Goal: Task Accomplishment & Management: Manage account settings

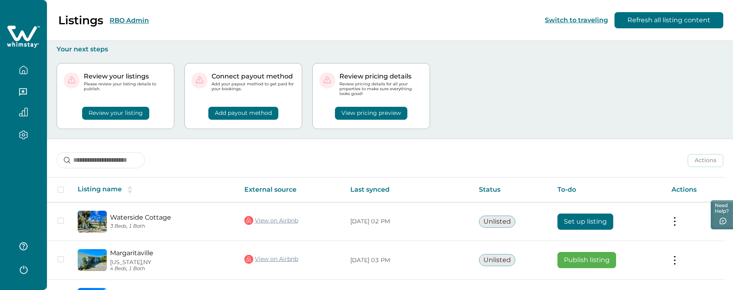
click at [131, 18] on button "RBO Admin" at bounding box center [129, 21] width 39 height 8
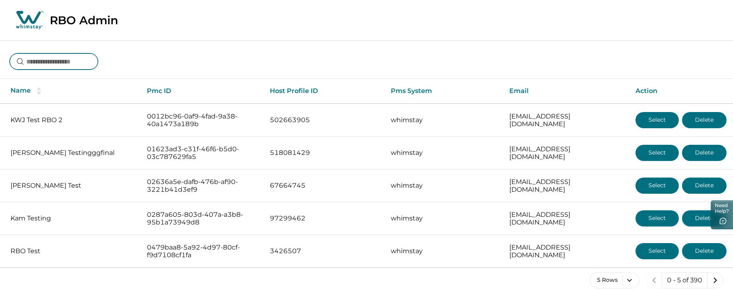
click at [85, 59] on input at bounding box center [54, 61] width 88 height 16
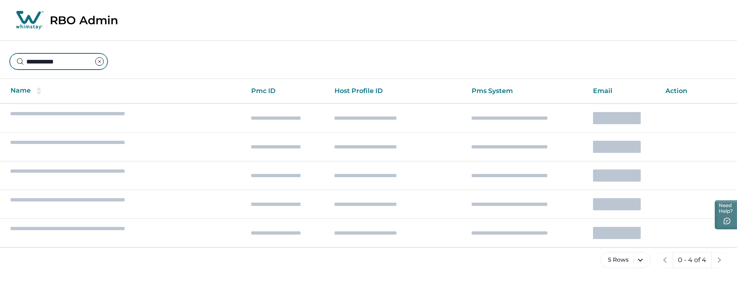
type input "**********"
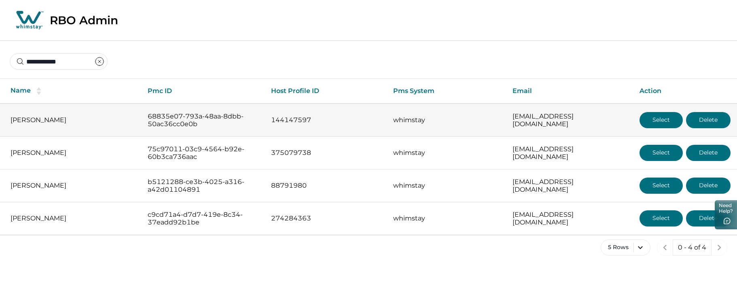
click at [650, 124] on button "Select" at bounding box center [660, 120] width 43 height 16
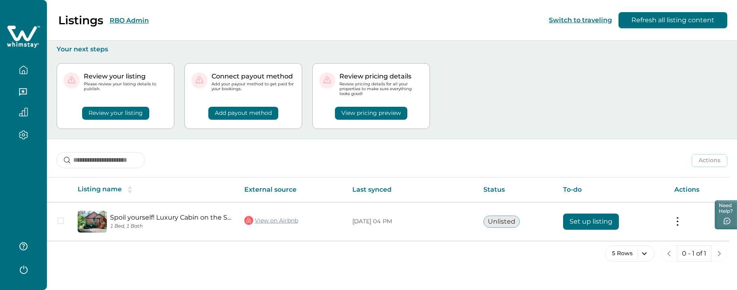
click at [24, 157] on div at bounding box center [23, 145] width 47 height 290
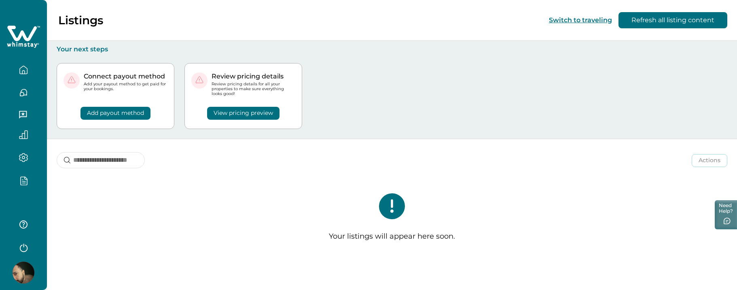
click at [21, 267] on img at bounding box center [24, 273] width 22 height 22
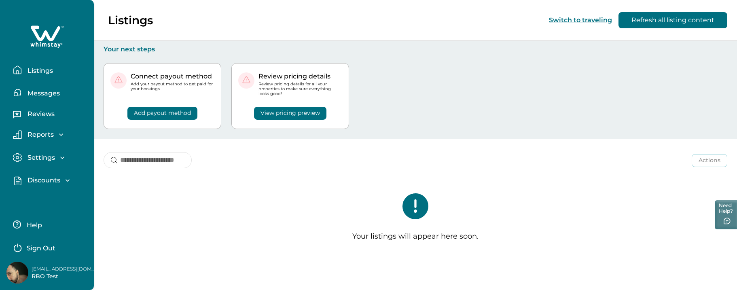
click at [21, 279] on img at bounding box center [17, 273] width 22 height 22
click at [11, 273] on img at bounding box center [17, 273] width 22 height 22
click at [50, 271] on p "[EMAIL_ADDRESS][DOMAIN_NAME]" at bounding box center [64, 269] width 65 height 8
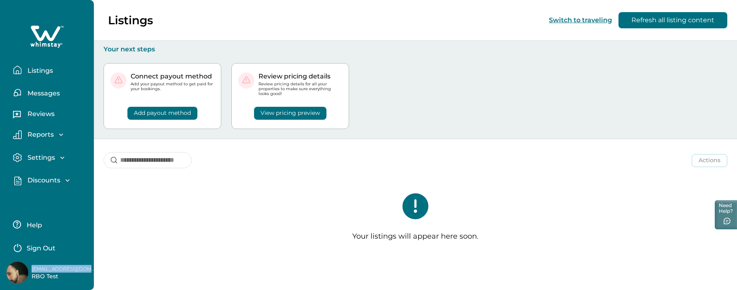
click at [39, 248] on p "Sign Out" at bounding box center [41, 248] width 29 height 8
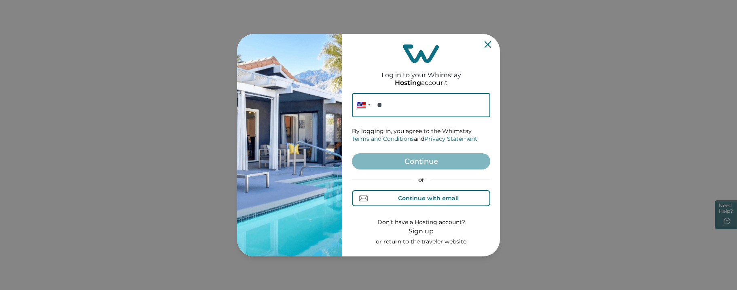
click at [405, 195] on div "Continue with email" at bounding box center [428, 198] width 61 height 6
click at [403, 105] on input at bounding box center [421, 105] width 138 height 24
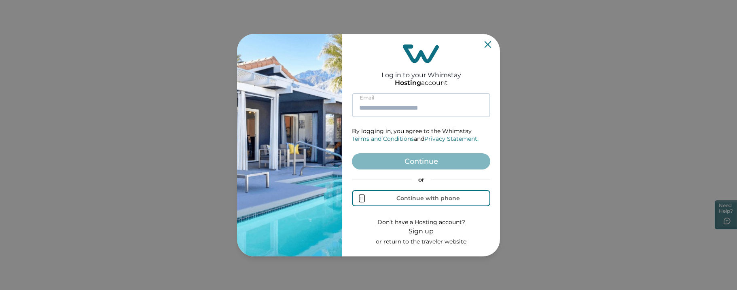
paste input "**********"
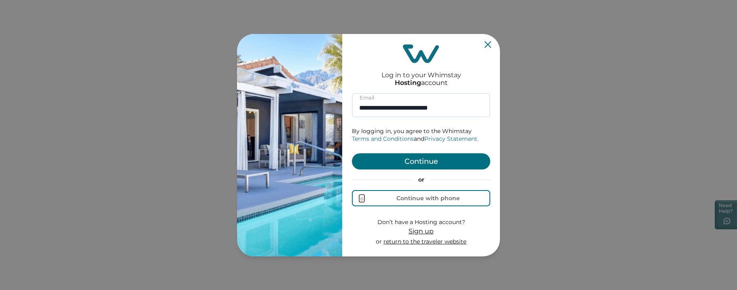
type input "**********"
click at [421, 169] on form "**********" at bounding box center [421, 169] width 138 height 153
click at [411, 161] on button "Continue" at bounding box center [421, 161] width 138 height 16
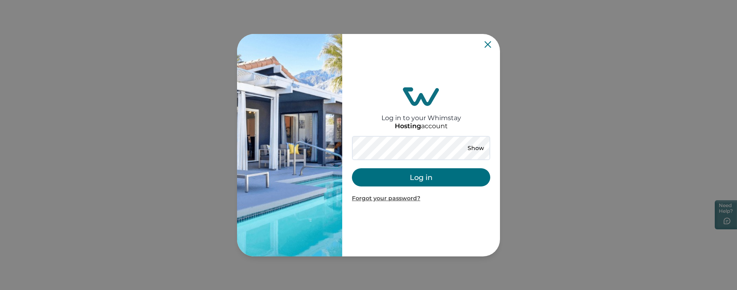
click at [396, 173] on button "Log in" at bounding box center [421, 177] width 138 height 18
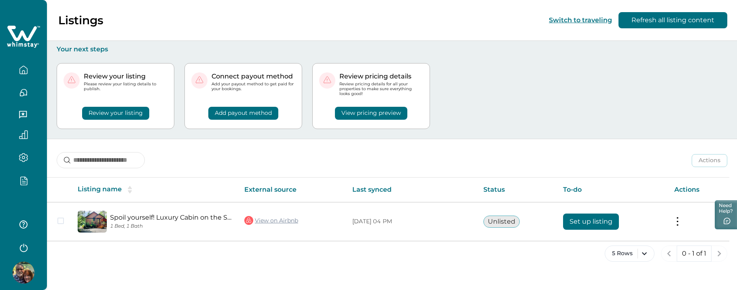
click at [26, 183] on icon "button" at bounding box center [23, 180] width 9 height 9
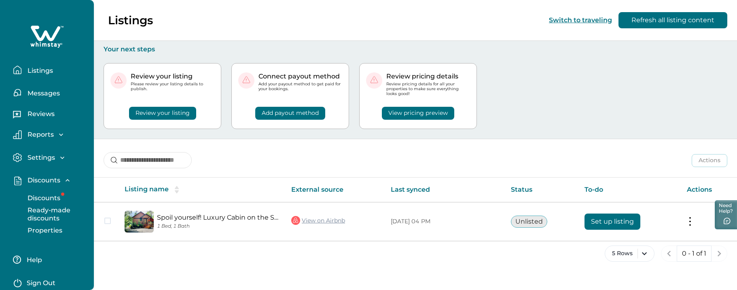
click at [57, 197] on p "Discounts" at bounding box center [42, 198] width 35 height 8
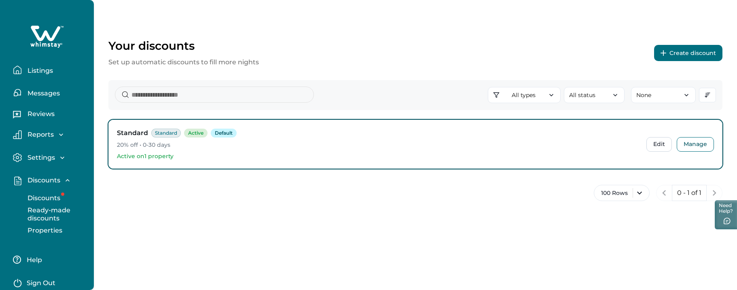
click at [49, 198] on p "Discounts" at bounding box center [42, 198] width 35 height 8
click at [49, 211] on p "Ready-made discounts" at bounding box center [59, 214] width 68 height 16
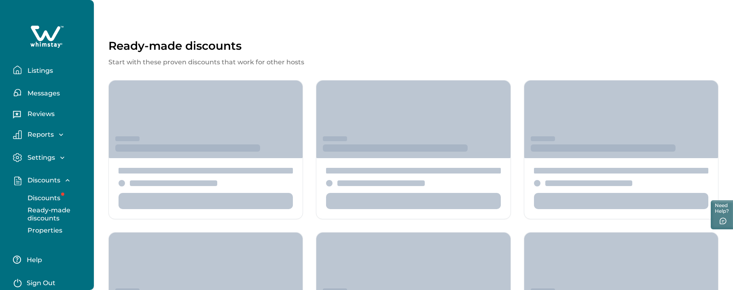
click at [47, 200] on p "Discounts" at bounding box center [42, 198] width 35 height 8
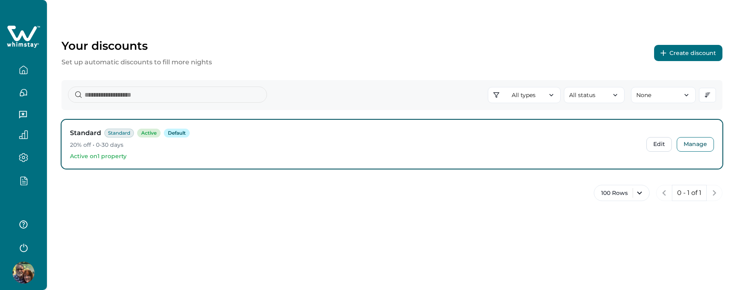
click at [27, 183] on icon "button" at bounding box center [24, 181] width 6 height 8
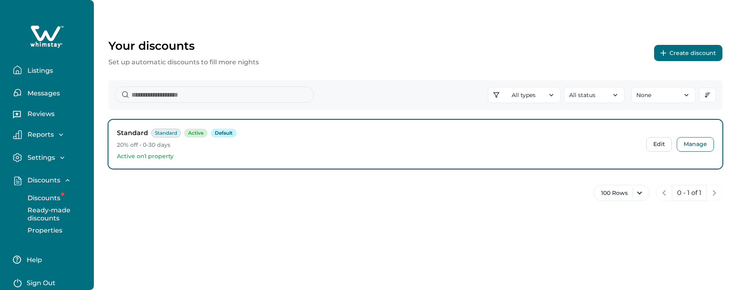
click at [38, 199] on p "Discounts" at bounding box center [42, 198] width 35 height 8
click at [697, 55] on button "Create discount" at bounding box center [688, 53] width 68 height 16
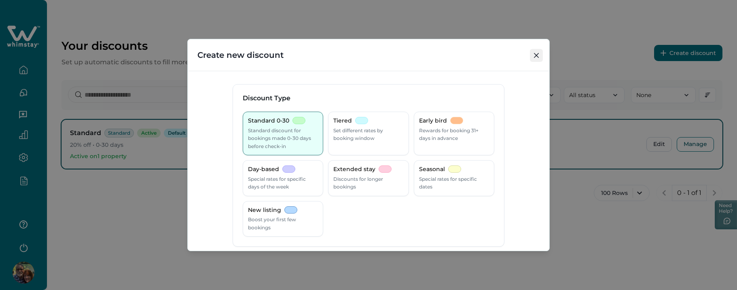
click at [537, 52] on button "Close" at bounding box center [536, 55] width 13 height 13
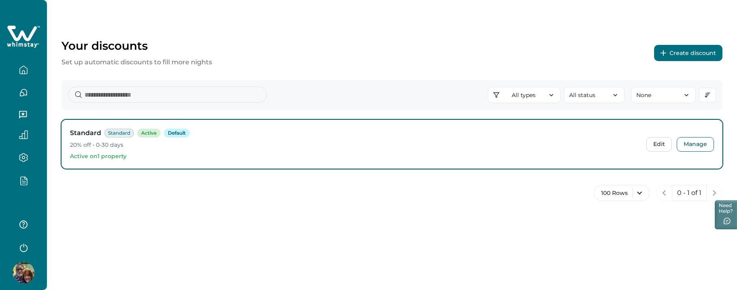
click at [25, 73] on icon "button" at bounding box center [23, 70] width 9 height 9
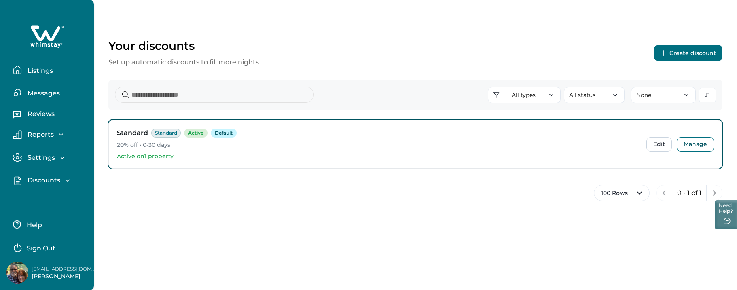
click at [37, 70] on p "Listings" at bounding box center [39, 71] width 28 height 8
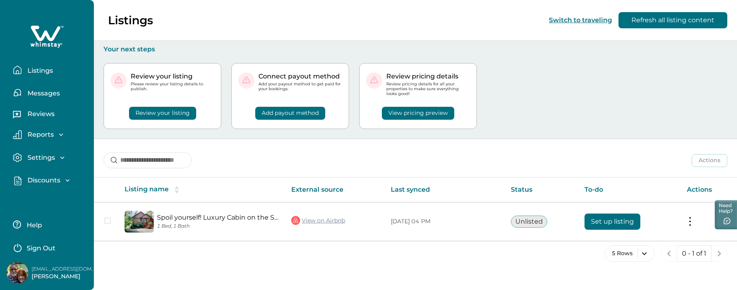
click at [44, 182] on p "Discounts" at bounding box center [42, 180] width 35 height 8
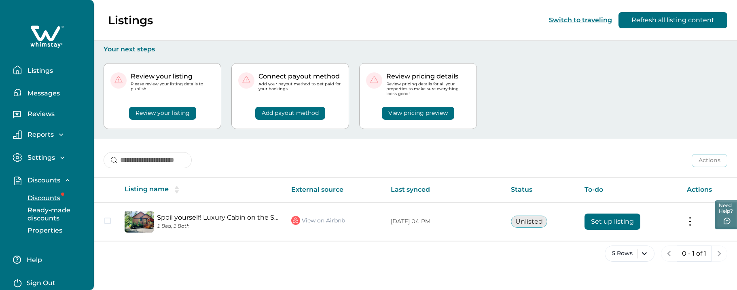
click at [53, 199] on p "Discounts" at bounding box center [42, 198] width 35 height 8
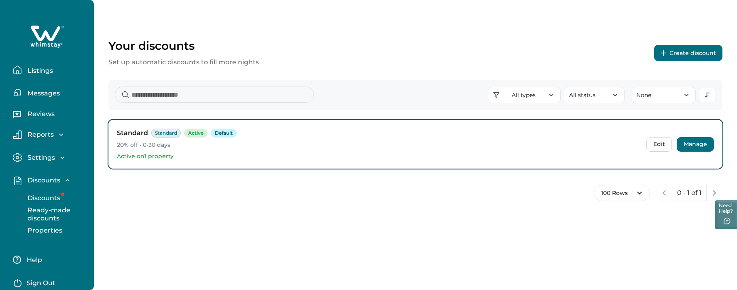
click at [689, 139] on button "Manage" at bounding box center [694, 144] width 37 height 15
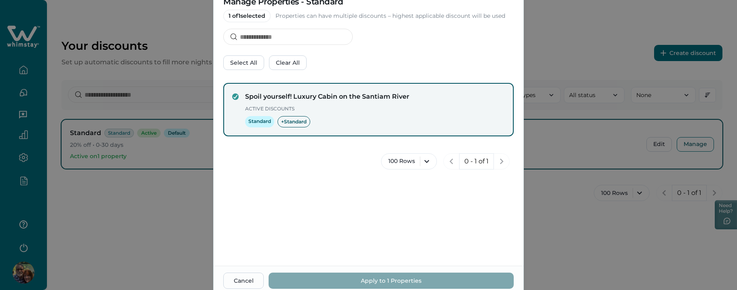
scroll to position [53, 0]
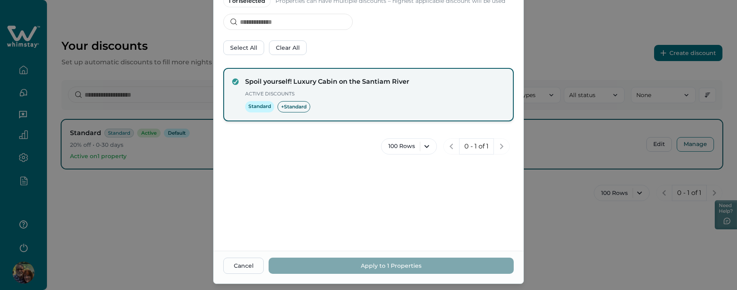
click at [265, 73] on div "Spoil yourself! Luxury Cabin on the Santiam River Active Discounts Standard + S…" at bounding box center [368, 94] width 290 height 53
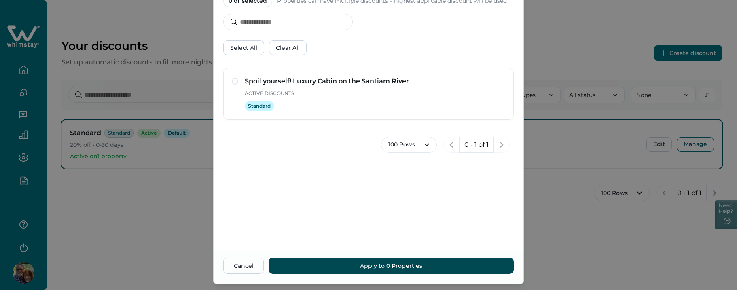
click at [366, 272] on button "Apply to 0 Properties" at bounding box center [390, 266] width 245 height 16
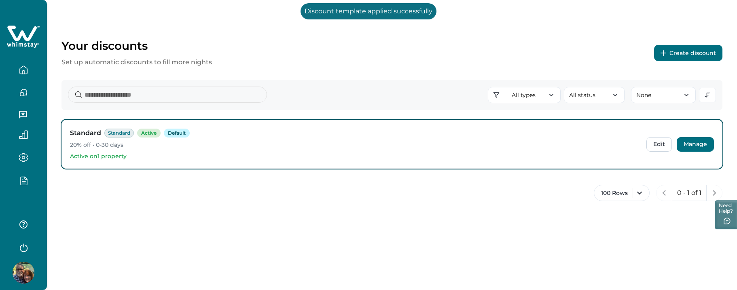
click at [688, 143] on button "Manage" at bounding box center [694, 144] width 37 height 15
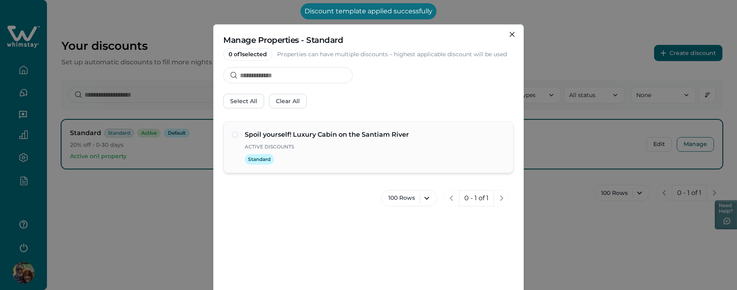
click at [227, 147] on div "Spoil yourself! Luxury Cabin on the Santiam River Active Discounts Standard" at bounding box center [368, 147] width 290 height 52
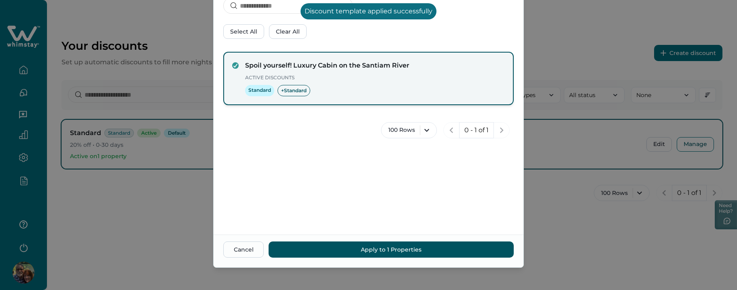
scroll to position [72, 0]
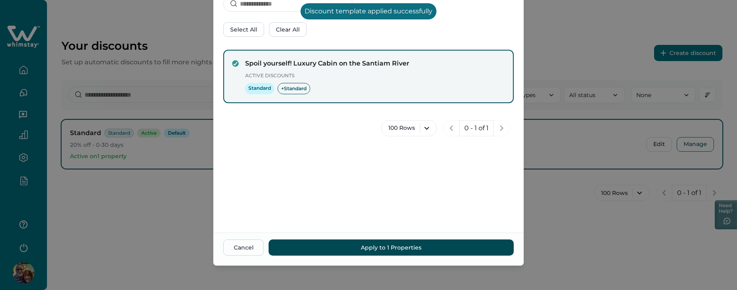
click at [375, 244] on button "Apply to 1 Properties" at bounding box center [390, 247] width 245 height 16
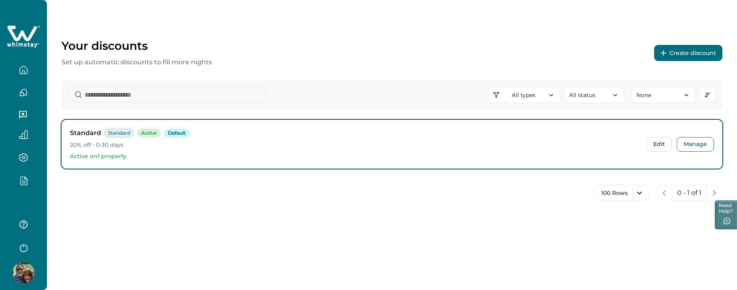
click at [669, 53] on button "Create discount" at bounding box center [688, 53] width 68 height 16
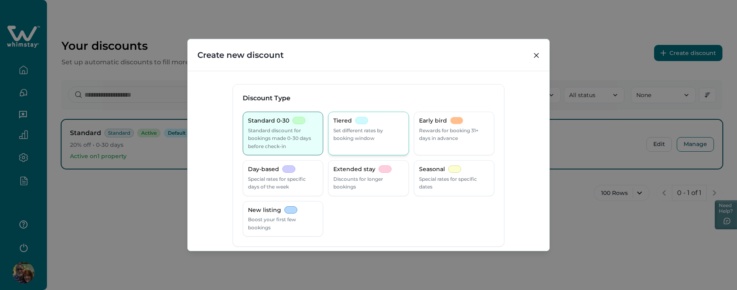
click at [382, 131] on p "Set different rates by booking window" at bounding box center [368, 135] width 70 height 16
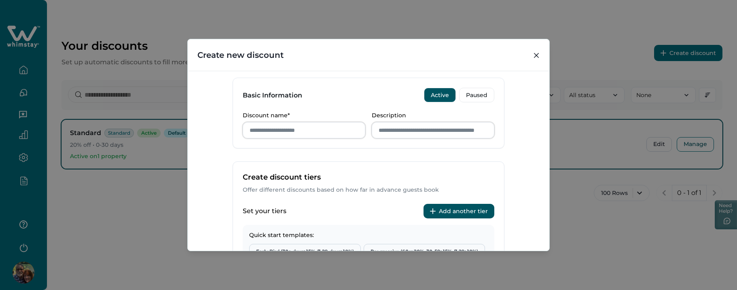
scroll to position [181, 0]
click at [265, 133] on input "Discount name*" at bounding box center [304, 131] width 123 height 16
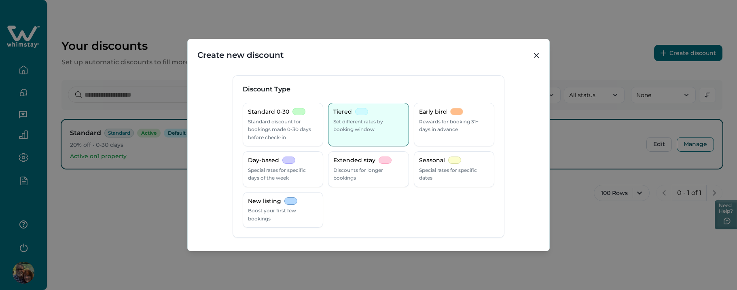
scroll to position [0, 0]
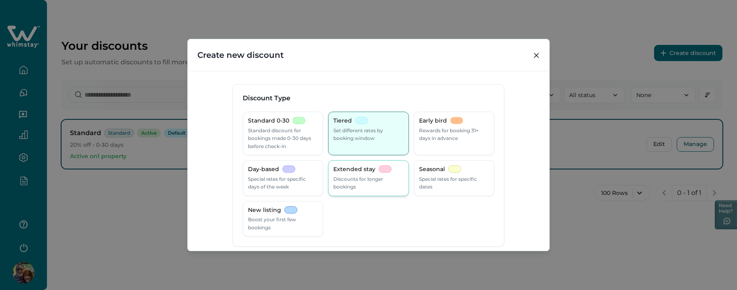
click at [370, 169] on p "Extended stay" at bounding box center [354, 169] width 42 height 8
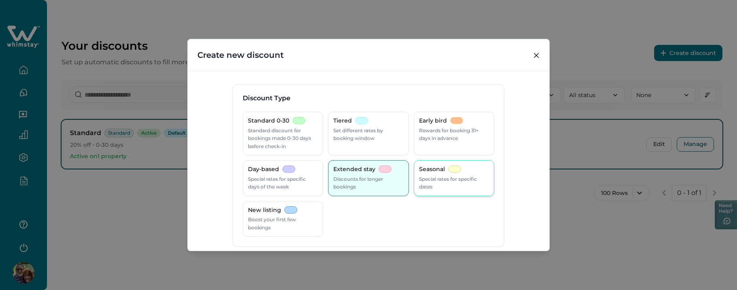
click at [436, 170] on p "Seasonal" at bounding box center [432, 169] width 26 height 8
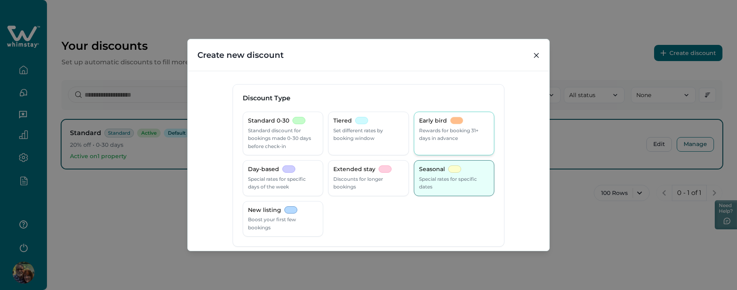
click at [435, 127] on p "Rewards for booking 31+ days in advance" at bounding box center [454, 135] width 70 height 16
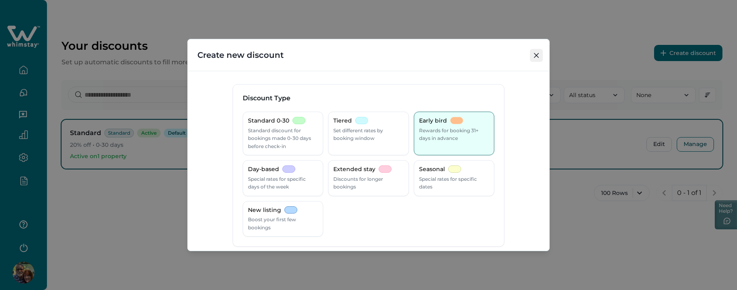
click at [539, 56] on button "Close" at bounding box center [536, 55] width 13 height 13
